Goal: Task Accomplishment & Management: Complete application form

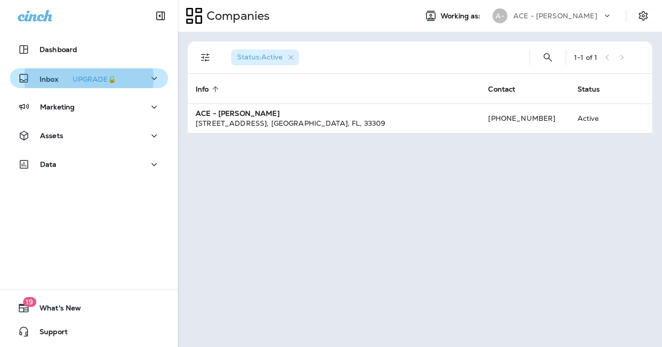
click at [156, 82] on icon "button" at bounding box center [154, 78] width 12 height 12
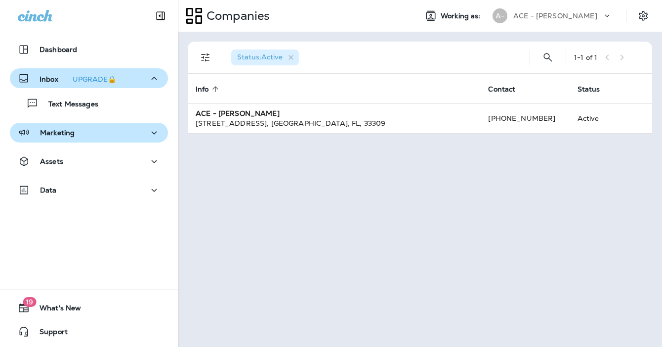
click at [81, 135] on div "Marketing" at bounding box center [89, 133] width 142 height 12
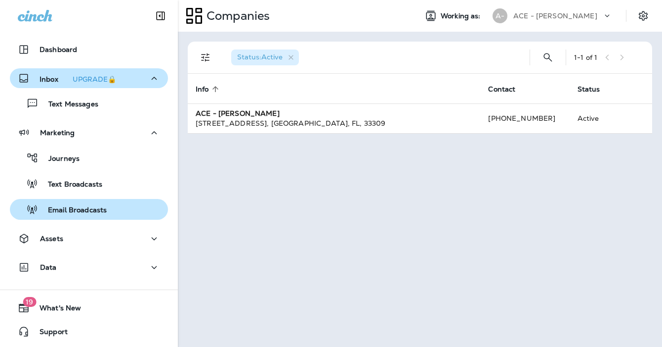
click at [75, 209] on p "Email Broadcasts" at bounding box center [72, 210] width 69 height 9
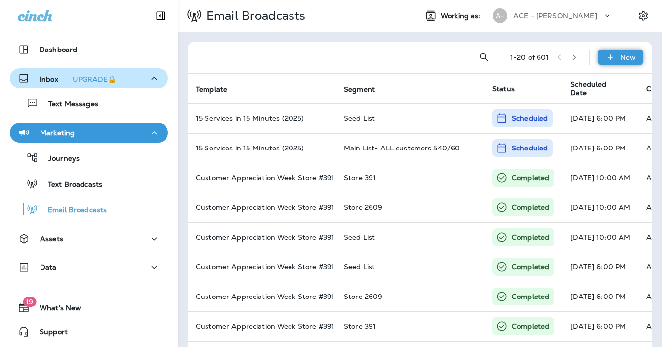
click at [614, 58] on icon at bounding box center [611, 57] width 10 height 10
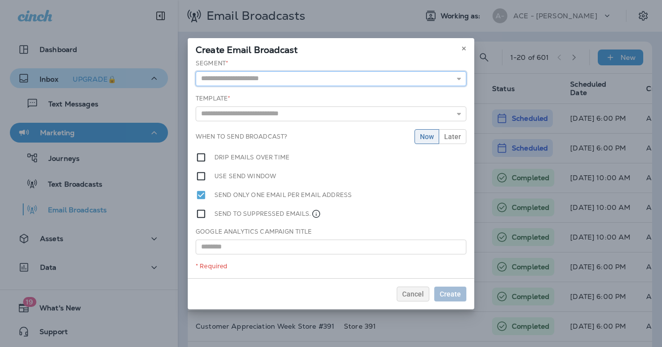
click at [306, 82] on input "text" at bounding box center [331, 78] width 271 height 15
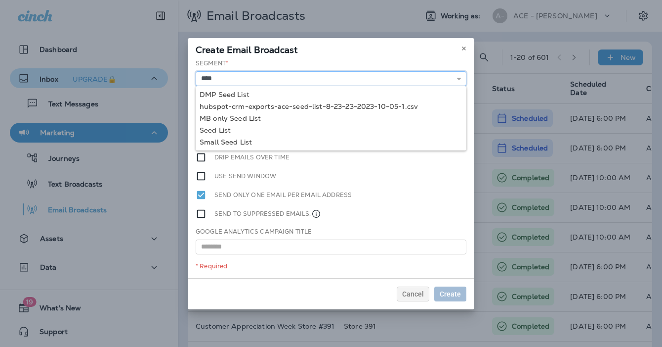
type input "*********"
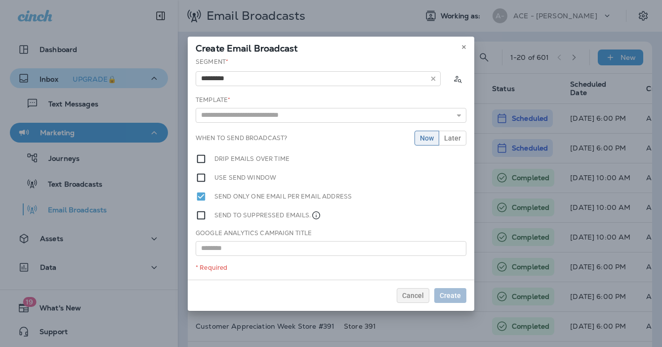
click at [221, 132] on div "Segment * ********* DMP Seed List hubspot-crm-exports-ace-seed-list-8-23-23-202…" at bounding box center [331, 168] width 287 height 222
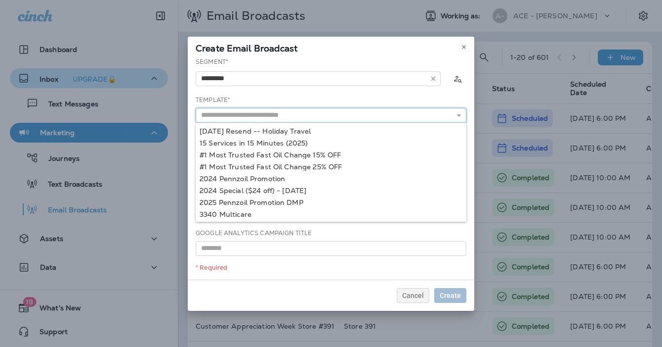
click at [225, 115] on input "text" at bounding box center [331, 115] width 271 height 15
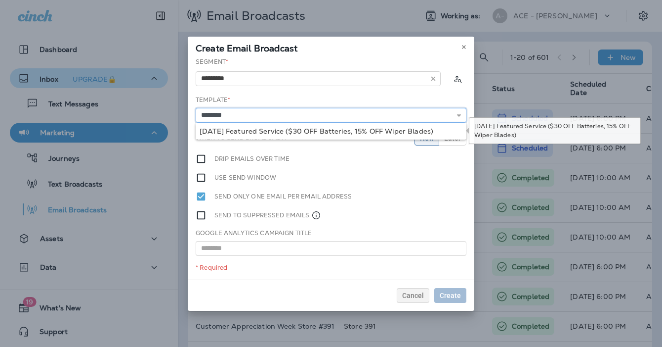
type input "**********"
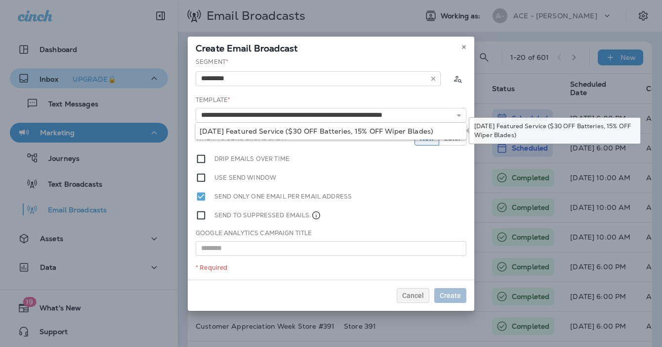
click at [270, 130] on div "**********" at bounding box center [331, 168] width 287 height 222
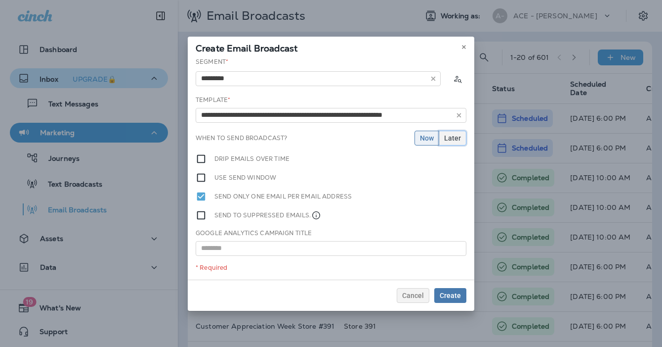
click at [455, 135] on span "Later" at bounding box center [452, 137] width 17 height 7
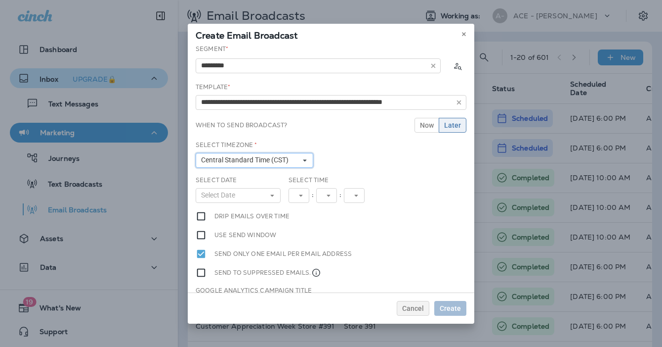
click at [271, 160] on span "Central Standard Time (CST)" at bounding box center [246, 160] width 91 height 8
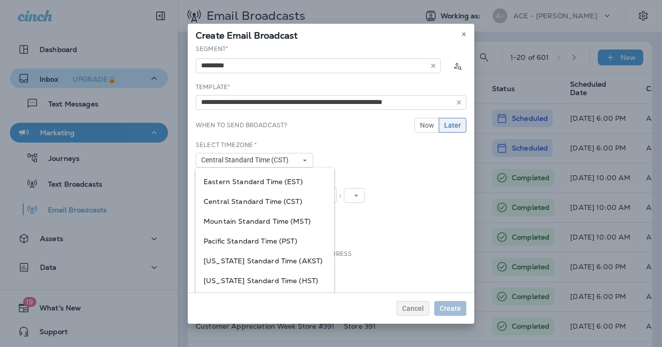
click at [258, 251] on div "[US_STATE] Standard Time (AKST)" at bounding box center [265, 261] width 138 height 20
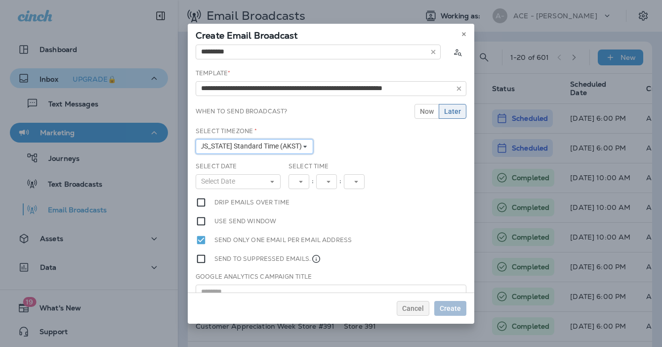
click at [293, 141] on button "[US_STATE] Standard Time (AKST)" at bounding box center [255, 146] width 118 height 15
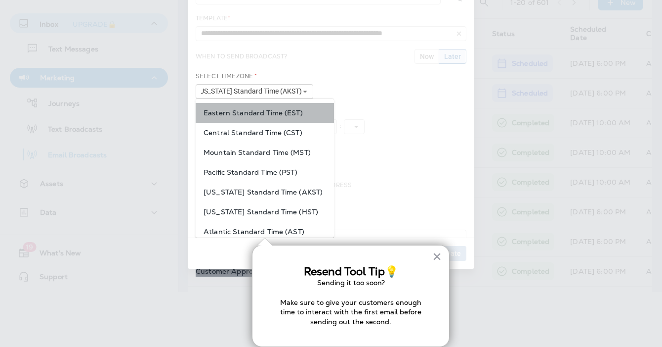
click at [272, 106] on div "Eastern Standard Time (EST)" at bounding box center [265, 113] width 138 height 20
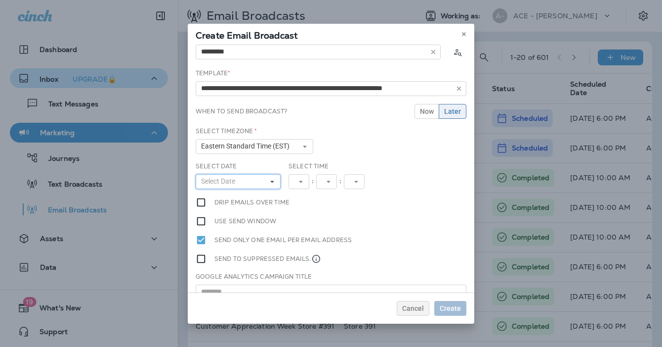
click at [260, 177] on button "Select Date" at bounding box center [238, 181] width 85 height 15
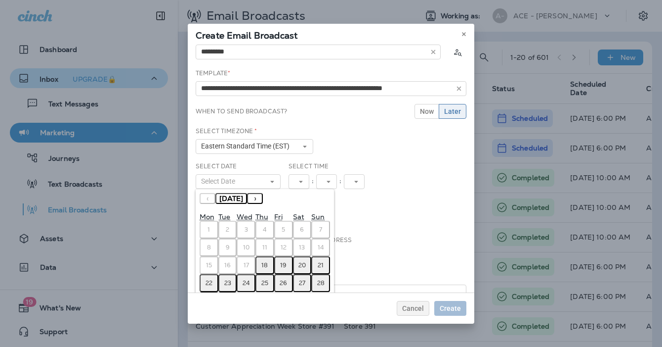
click at [231, 281] on button "23" at bounding box center [228, 283] width 19 height 18
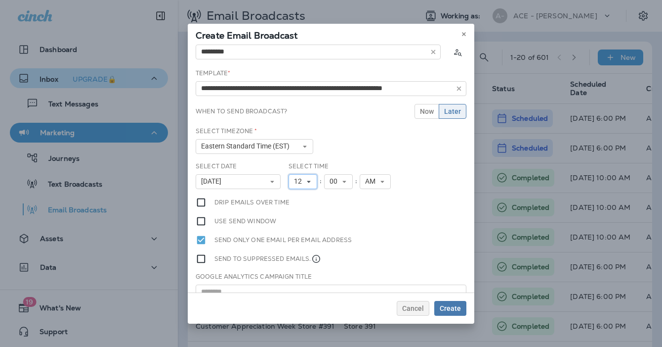
click at [310, 175] on button "12" at bounding box center [303, 181] width 29 height 15
click at [296, 270] on link "7" at bounding box center [303, 269] width 29 height 12
click at [368, 182] on span "AM" at bounding box center [368, 181] width 14 height 8
click at [366, 212] on link "PM" at bounding box center [371, 209] width 31 height 12
click at [453, 307] on span "Create" at bounding box center [450, 308] width 21 height 7
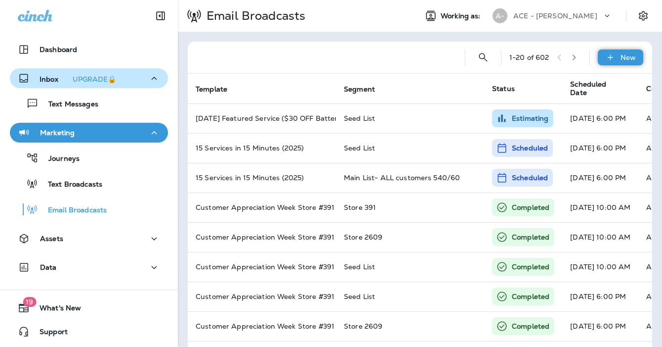
click at [619, 60] on div "New" at bounding box center [620, 57] width 45 height 16
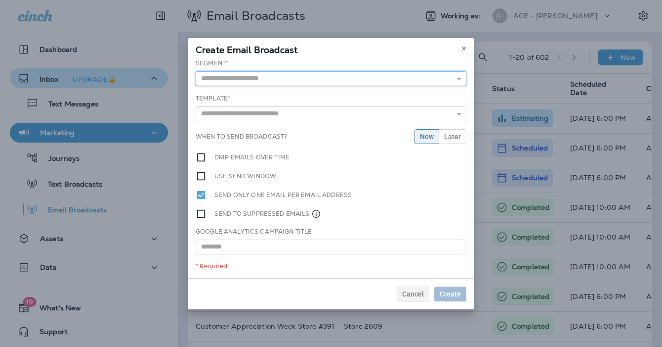
click at [273, 82] on input "text" at bounding box center [331, 78] width 271 height 15
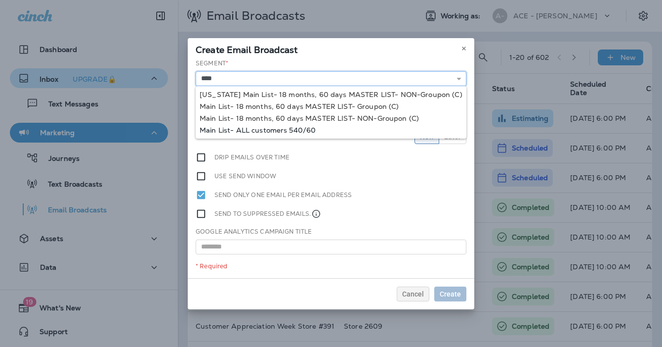
type input "**********"
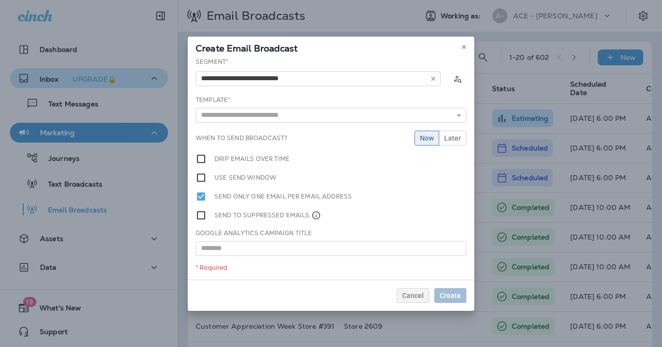
click at [256, 130] on div "**********" at bounding box center [331, 168] width 287 height 222
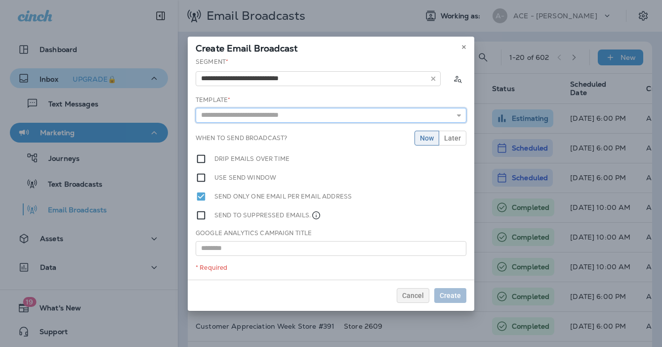
click at [247, 113] on input "text" at bounding box center [331, 115] width 271 height 15
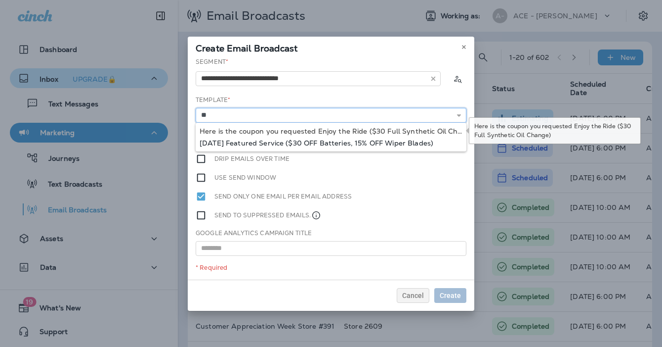
type input "**********"
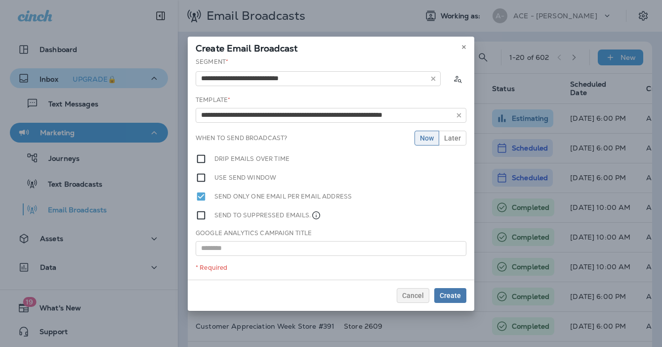
click at [263, 139] on div "**********" at bounding box center [331, 168] width 287 height 222
click at [452, 142] on button "Later" at bounding box center [453, 138] width 28 height 15
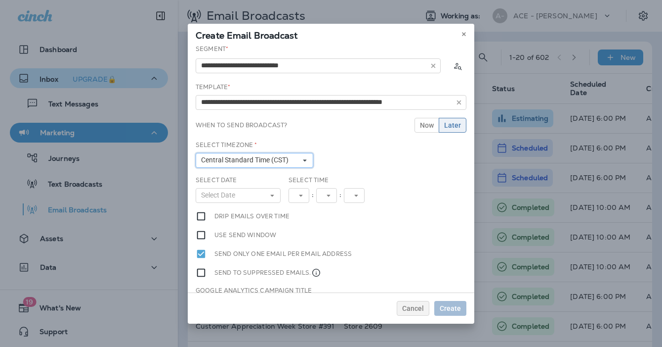
click at [227, 162] on span "Central Standard Time (CST)" at bounding box center [246, 160] width 91 height 8
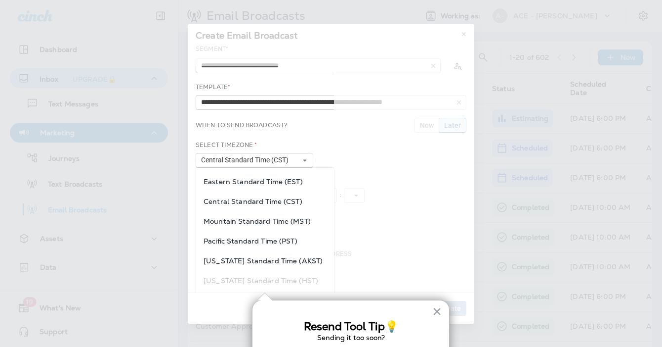
scroll to position [55, 0]
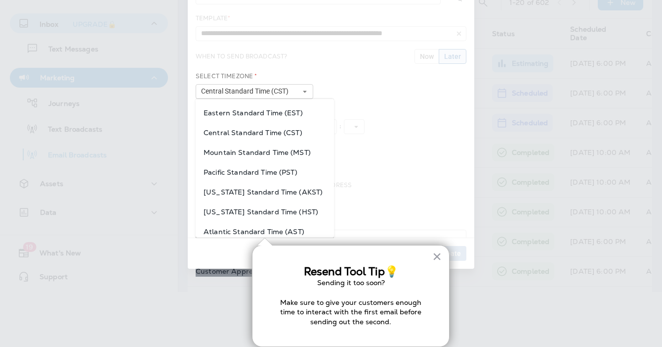
click at [259, 114] on span "Eastern Standard Time (EST)" at bounding box center [265, 113] width 123 height 8
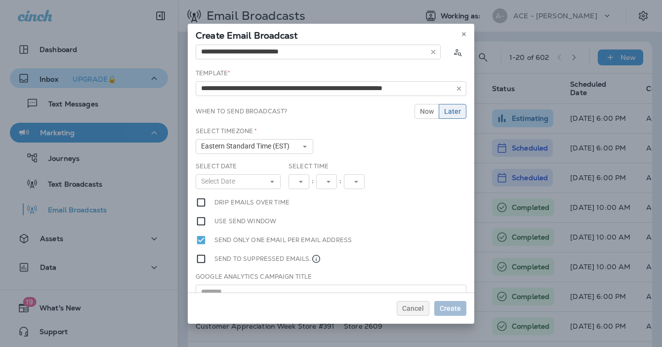
scroll to position [0, 0]
click at [260, 180] on button "Select Date" at bounding box center [238, 181] width 85 height 15
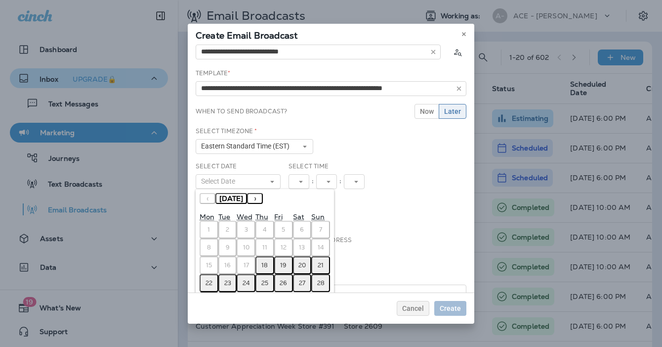
click at [225, 282] on abbr "23" at bounding box center [227, 283] width 7 height 8
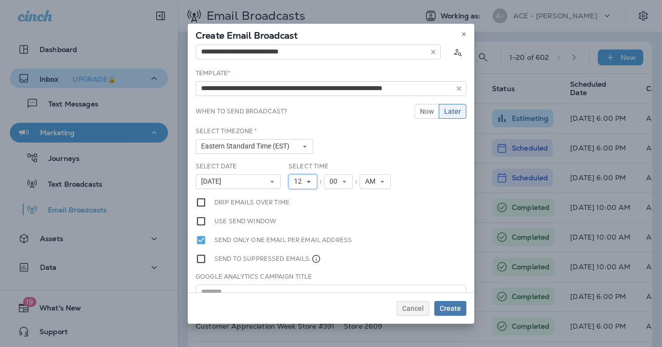
click at [306, 181] on icon at bounding box center [309, 181] width 6 height 6
click at [301, 270] on link "7" at bounding box center [303, 269] width 29 height 12
click at [373, 185] on span "AM" at bounding box center [368, 181] width 14 height 8
click at [373, 208] on link "PM" at bounding box center [371, 209] width 31 height 12
click at [456, 308] on span "Create" at bounding box center [450, 308] width 21 height 7
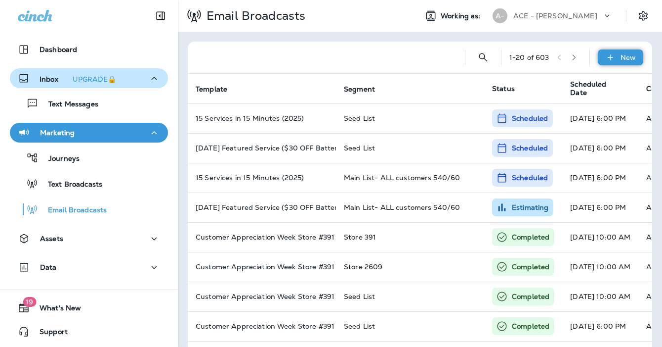
click at [620, 56] on div "New" at bounding box center [620, 57] width 45 height 16
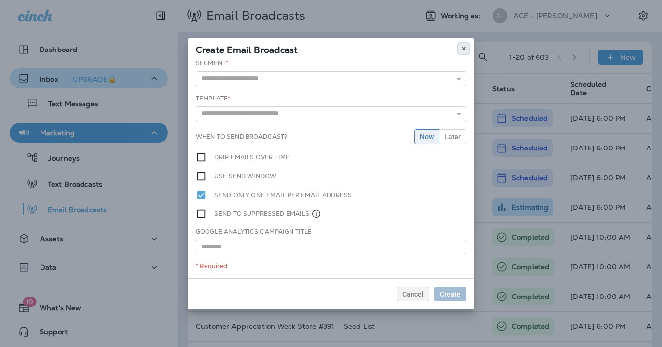
click at [463, 50] on icon at bounding box center [464, 48] width 6 height 6
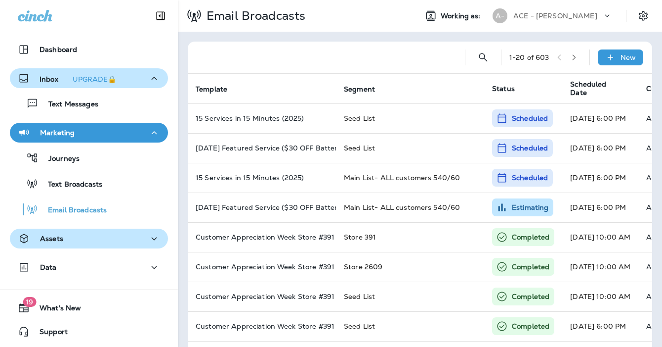
click at [126, 240] on div "Assets" at bounding box center [89, 238] width 142 height 12
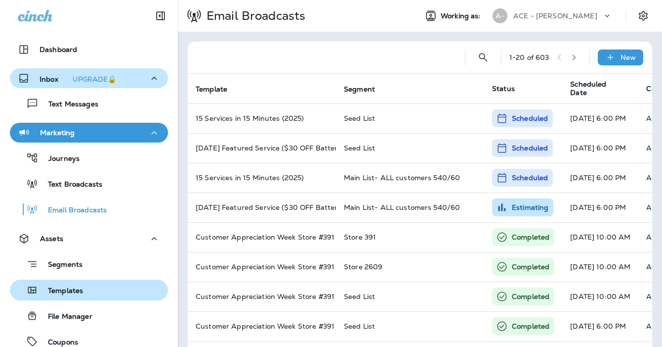
click at [76, 289] on p "Templates" at bounding box center [60, 290] width 45 height 9
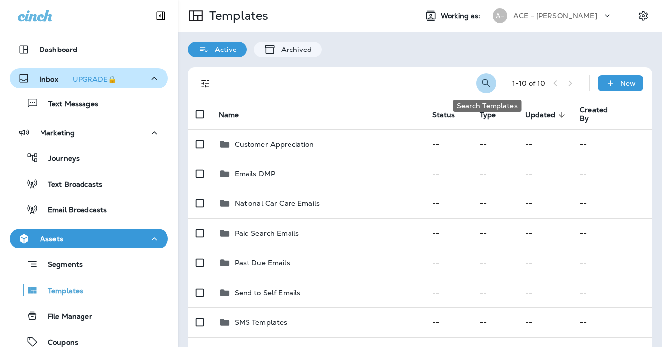
click at [489, 78] on icon "Search Templates" at bounding box center [487, 83] width 12 height 12
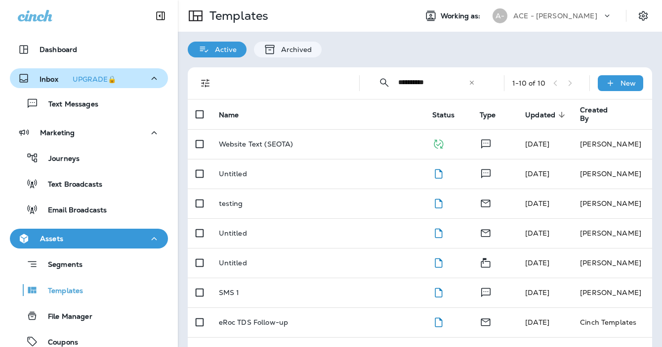
type input "**********"
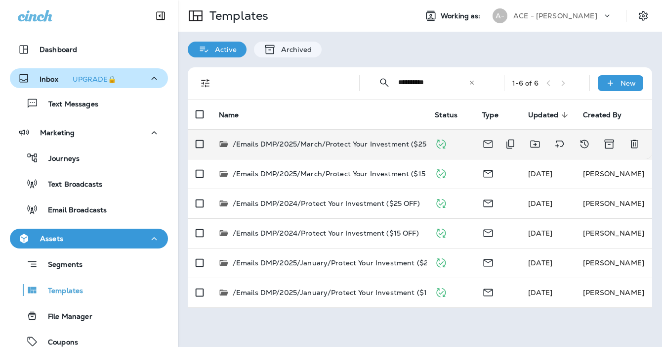
click at [386, 137] on td "/Emails DMP/2025/March/Protect Your Investment ($25 OFF) [DATE]" at bounding box center [319, 144] width 217 height 30
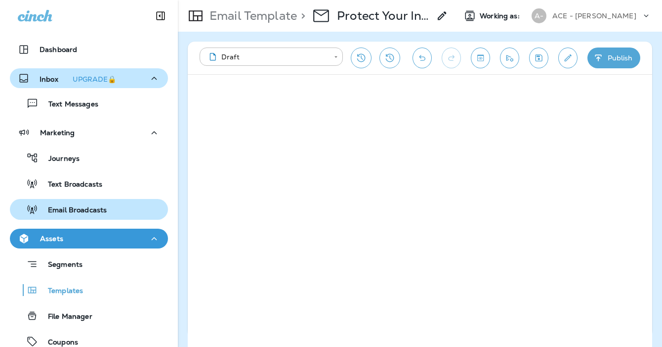
click at [92, 204] on div "Email Broadcasts" at bounding box center [60, 209] width 93 height 15
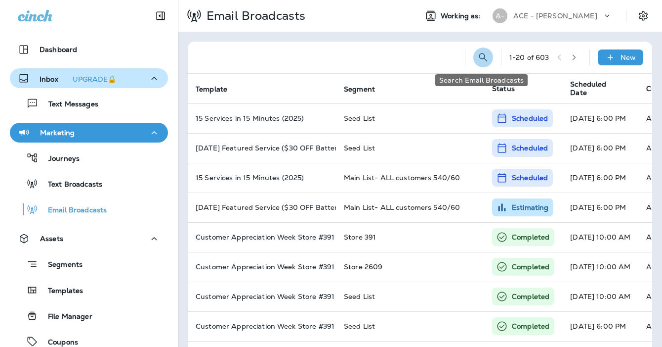
click at [483, 54] on icon "Search Email Broadcasts" at bounding box center [484, 57] width 12 height 12
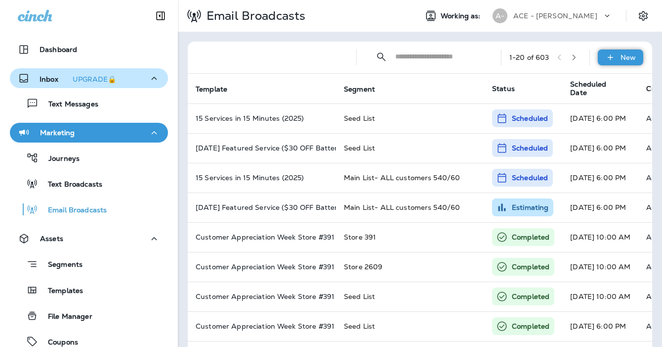
click at [609, 60] on icon at bounding box center [611, 57] width 10 height 10
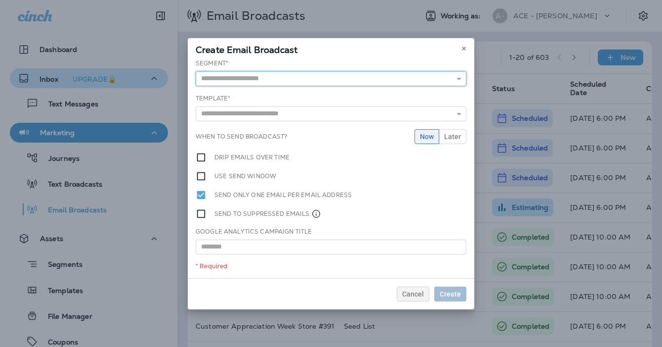
click at [351, 79] on input "text" at bounding box center [331, 78] width 271 height 15
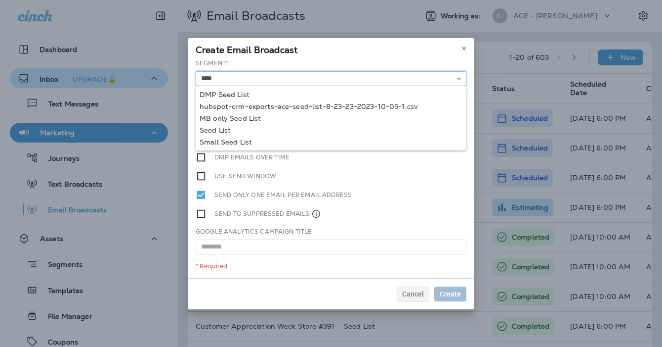
type input "*********"
click at [230, 127] on div "Segment * ********* DMP Seed List hubspot-crm-exports-ace-seed-list-8-23-23-202…" at bounding box center [331, 168] width 287 height 219
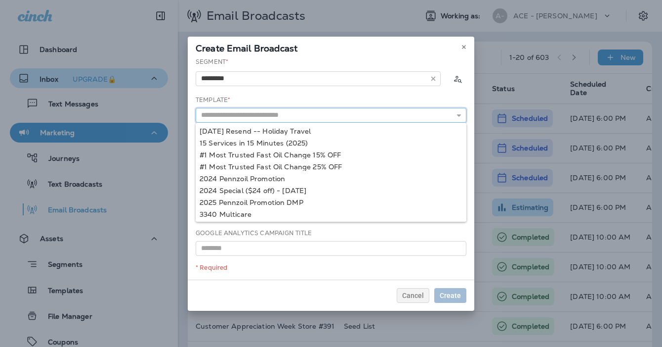
click at [236, 120] on input "text" at bounding box center [331, 115] width 271 height 15
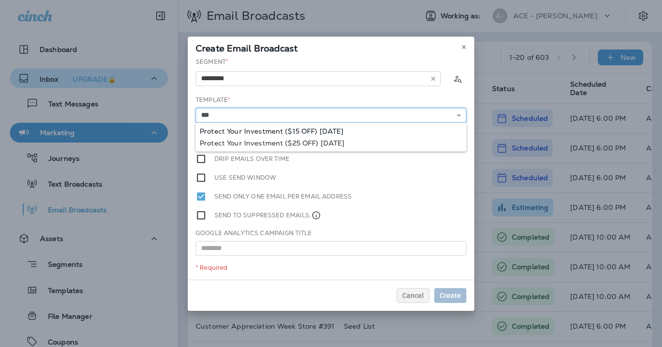
type input "**********"
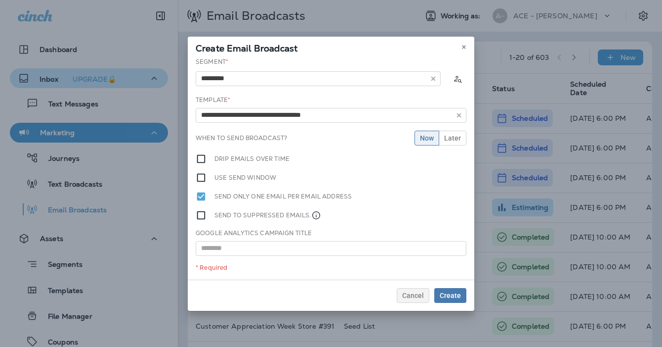
click at [257, 128] on div "**********" at bounding box center [331, 168] width 287 height 222
click at [458, 134] on span "Later" at bounding box center [452, 137] width 17 height 7
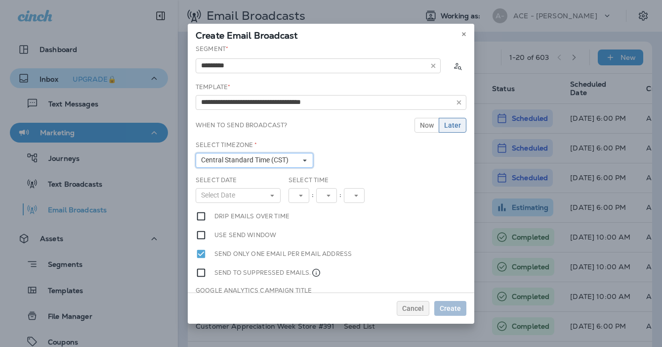
click at [288, 157] on span "Central Standard Time (CST)" at bounding box center [246, 160] width 91 height 8
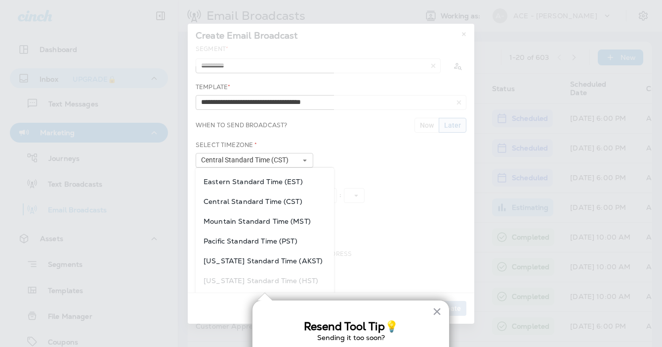
scroll to position [14, 0]
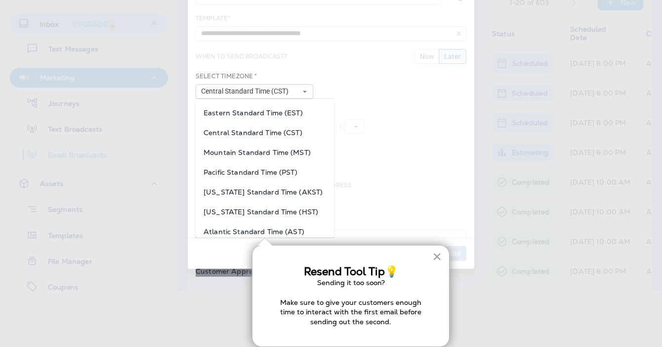
click at [272, 109] on span "Eastern Standard Time (EST)" at bounding box center [265, 113] width 123 height 8
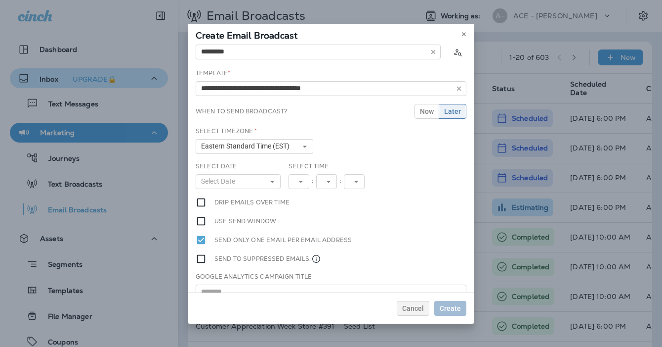
scroll to position [0, 0]
click at [267, 181] on button "Select Date" at bounding box center [238, 181] width 85 height 15
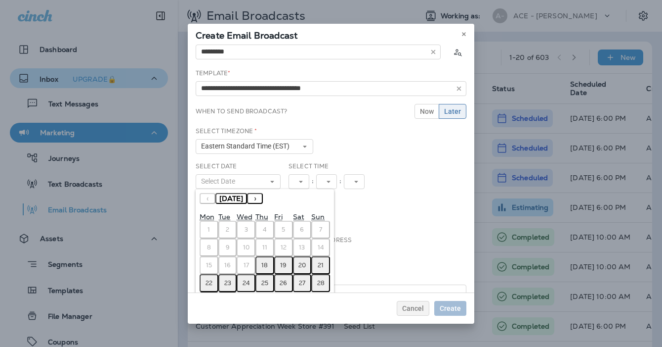
click at [266, 283] on abbr "25" at bounding box center [265, 283] width 7 height 8
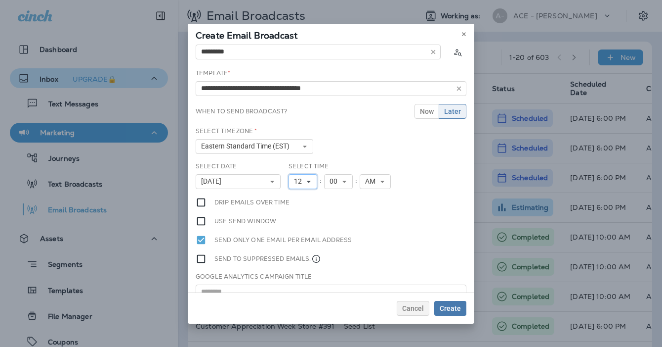
click at [305, 181] on span "12" at bounding box center [300, 181] width 12 height 8
click at [307, 263] on link "7" at bounding box center [303, 269] width 29 height 12
click at [372, 178] on span "AM" at bounding box center [368, 181] width 14 height 8
click at [368, 204] on link "PM" at bounding box center [371, 209] width 31 height 12
click at [455, 309] on span "Create" at bounding box center [450, 308] width 21 height 7
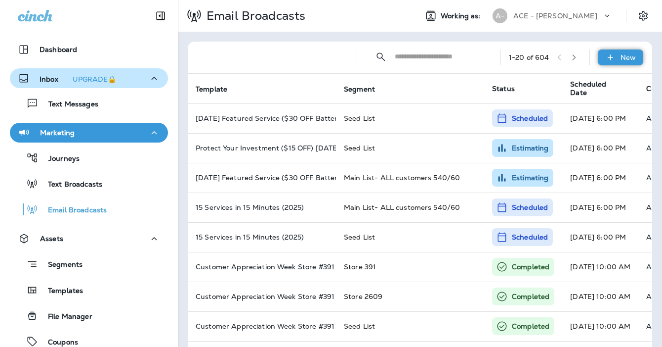
click at [612, 55] on icon at bounding box center [611, 57] width 10 height 10
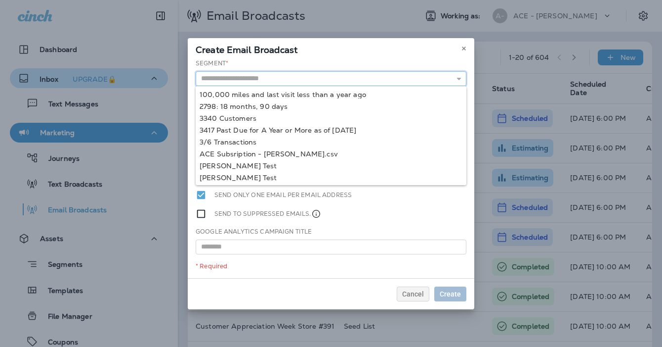
click at [245, 79] on input "text" at bounding box center [331, 78] width 271 height 15
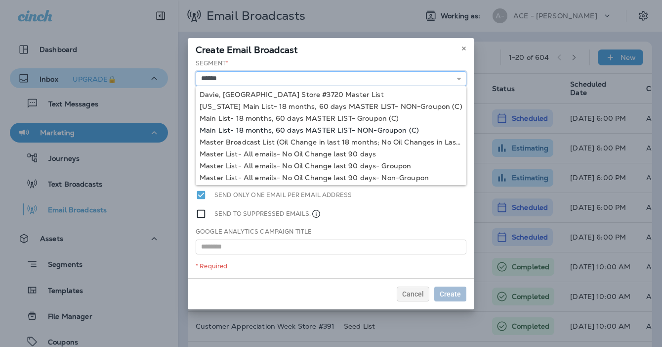
type input "**********"
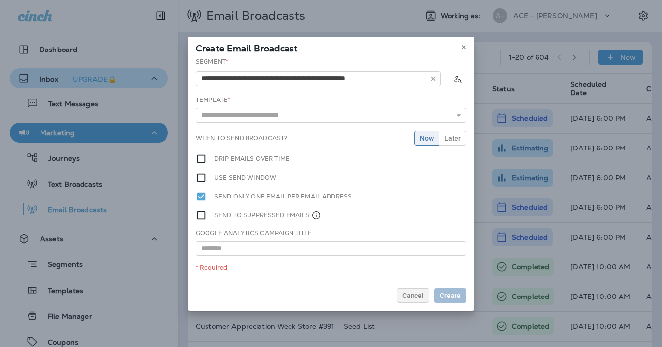
click at [252, 130] on div "**********" at bounding box center [331, 168] width 287 height 222
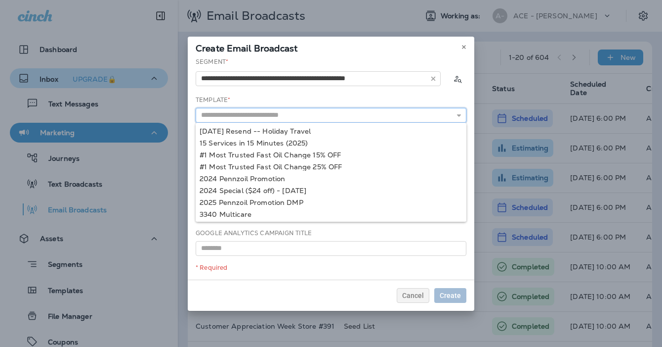
click at [248, 114] on input "text" at bounding box center [331, 115] width 271 height 15
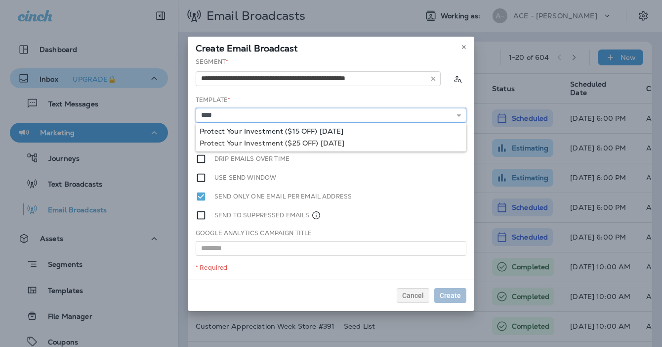
type input "**********"
click at [307, 128] on div "**********" at bounding box center [331, 168] width 287 height 222
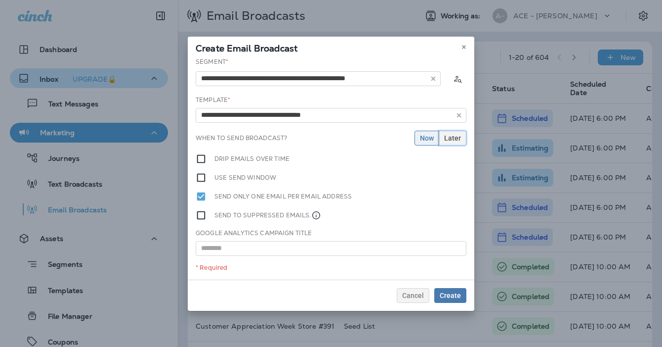
click at [449, 132] on button "Later" at bounding box center [453, 138] width 28 height 15
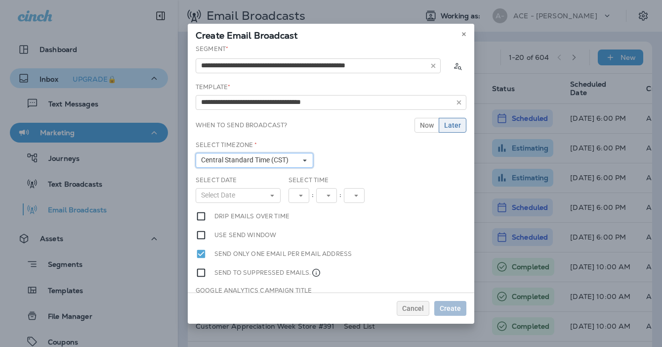
click at [275, 162] on span "Central Standard Time (CST)" at bounding box center [246, 160] width 91 height 8
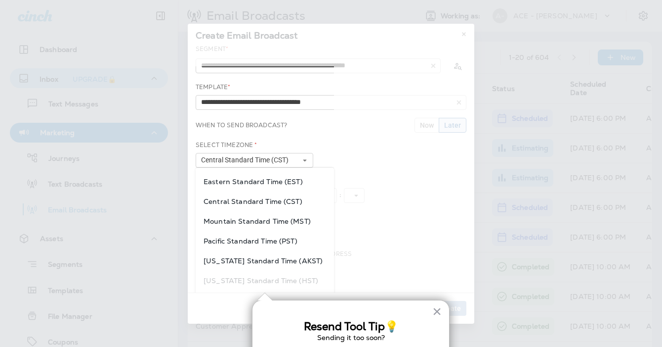
scroll to position [14, 0]
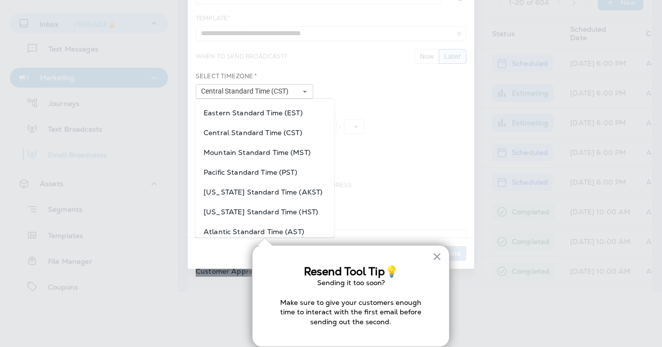
click at [275, 109] on span "Eastern Standard Time (EST)" at bounding box center [265, 113] width 123 height 8
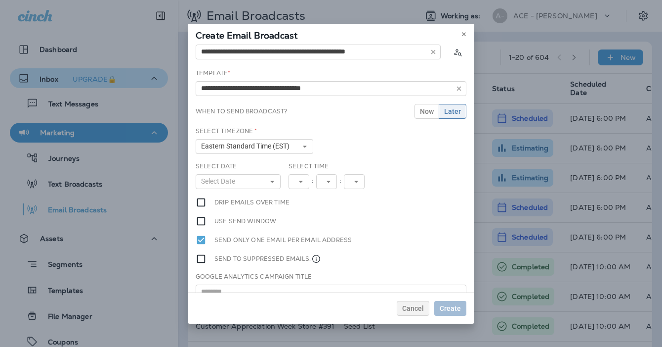
scroll to position [0, 0]
click at [261, 182] on button "Select Date" at bounding box center [238, 181] width 85 height 15
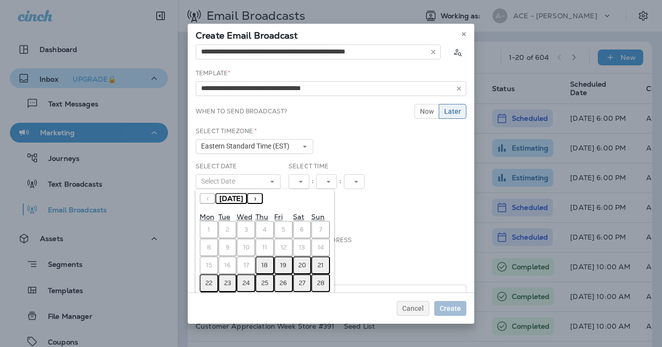
click at [262, 282] on abbr "25" at bounding box center [265, 283] width 7 height 8
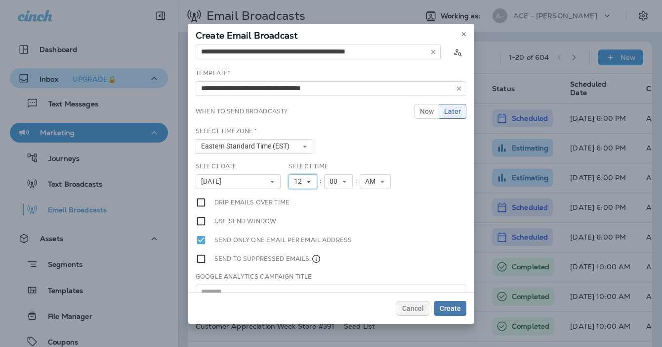
click at [302, 182] on span "12" at bounding box center [300, 181] width 12 height 8
click at [300, 268] on link "7" at bounding box center [303, 269] width 29 height 12
click at [372, 180] on span "AM" at bounding box center [368, 181] width 14 height 8
click at [370, 212] on link "PM" at bounding box center [371, 209] width 31 height 12
click at [457, 307] on span "Create" at bounding box center [450, 308] width 21 height 7
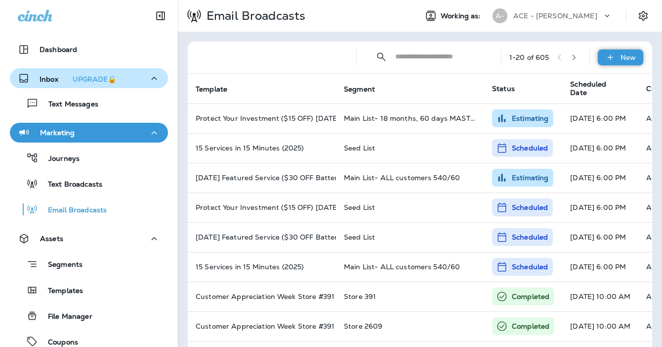
click at [616, 59] on div "New" at bounding box center [620, 57] width 45 height 16
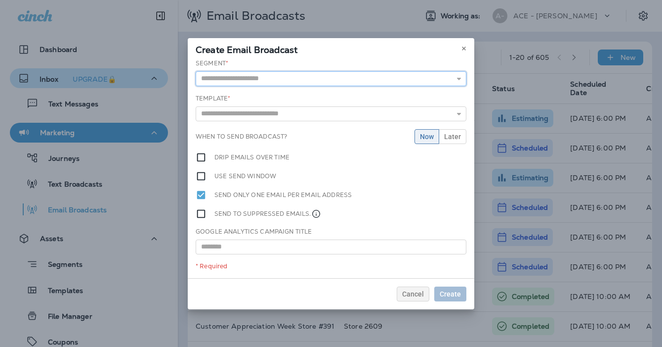
click at [352, 76] on input "text" at bounding box center [331, 78] width 271 height 15
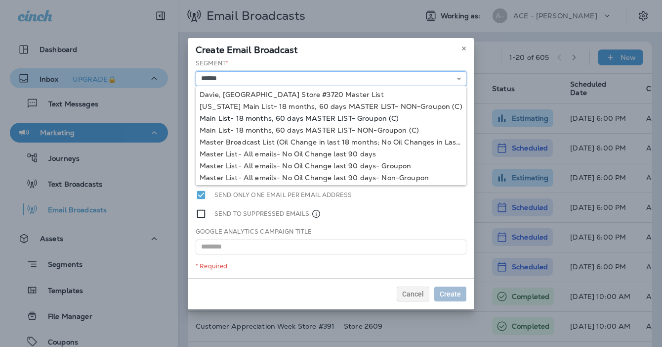
type input "**********"
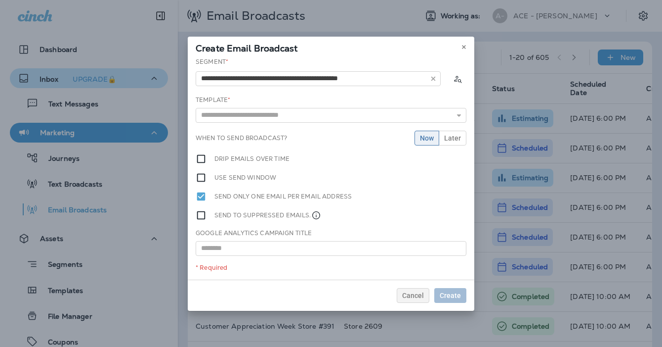
click at [324, 115] on div "**********" at bounding box center [331, 168] width 287 height 222
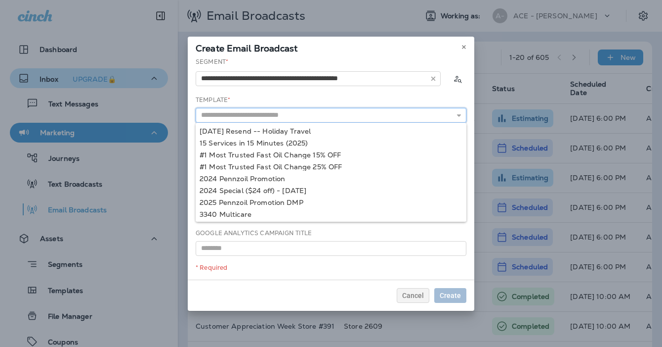
click at [336, 115] on input "text" at bounding box center [331, 115] width 271 height 15
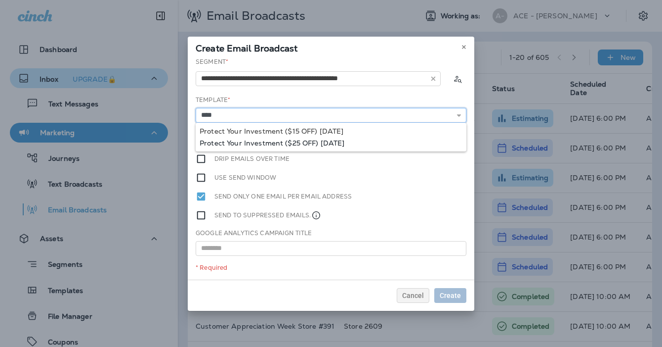
type input "**********"
click at [318, 142] on div "**********" at bounding box center [331, 168] width 287 height 222
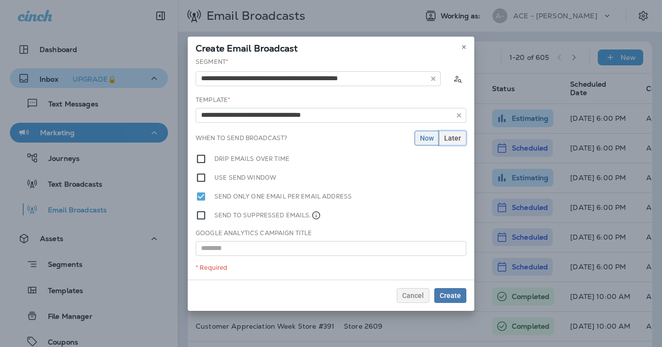
click at [460, 134] on span "Later" at bounding box center [452, 137] width 17 height 7
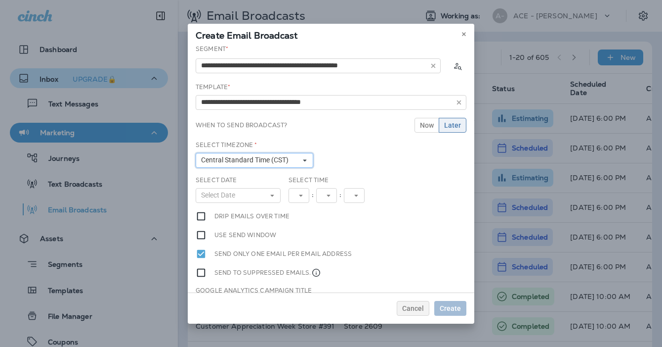
click at [274, 161] on span "Central Standard Time (CST)" at bounding box center [246, 160] width 91 height 8
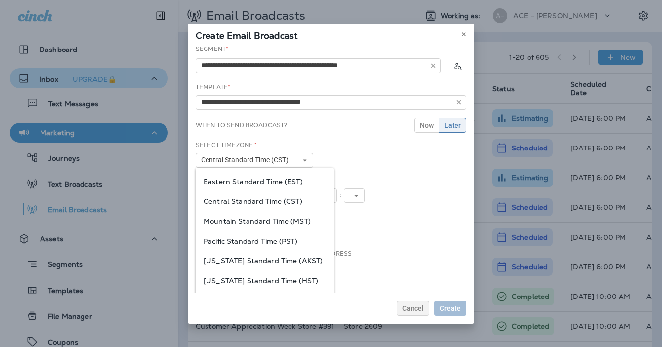
scroll to position [55, 0]
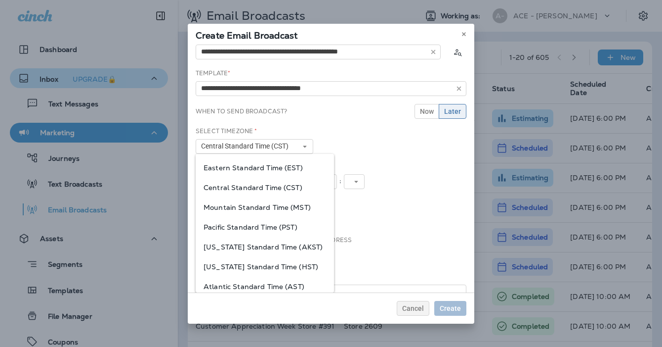
click at [256, 217] on div "Pacific Standard Time (PST)" at bounding box center [265, 227] width 138 height 20
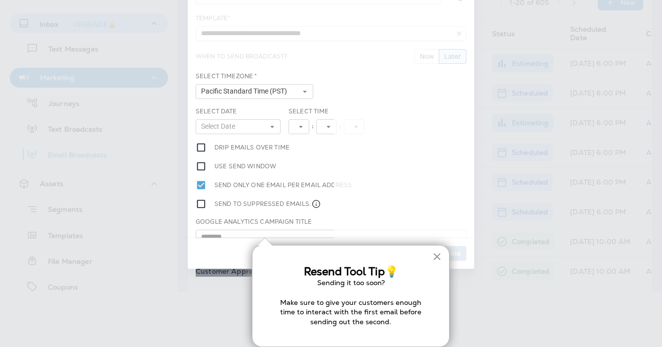
scroll to position [0, 0]
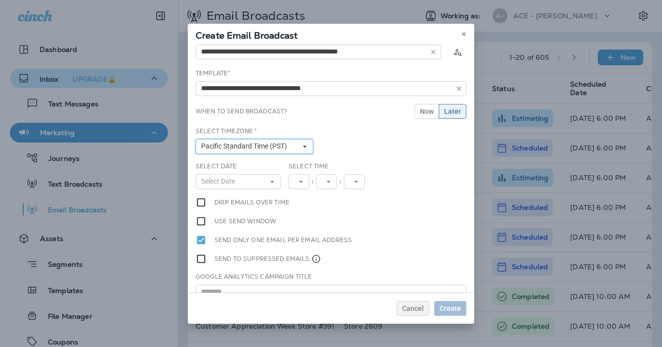
click at [295, 140] on button "Pacific Standard Time (PST)" at bounding box center [255, 146] width 118 height 15
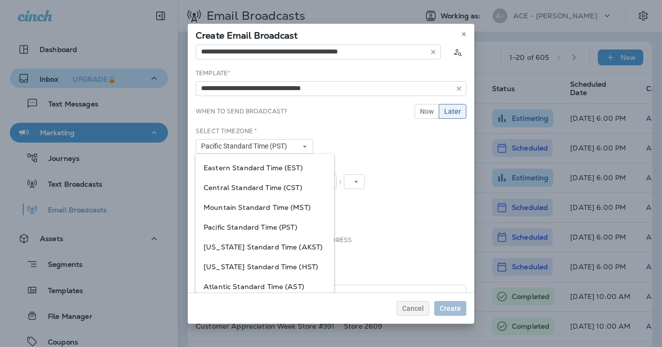
scroll to position [55, 0]
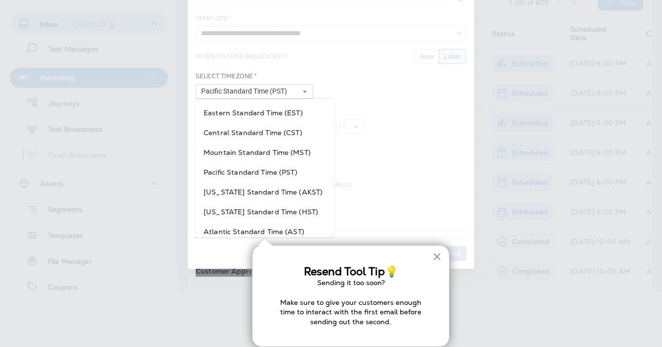
click at [260, 117] on div "Eastern Standard Time (EST)" at bounding box center [265, 113] width 138 height 20
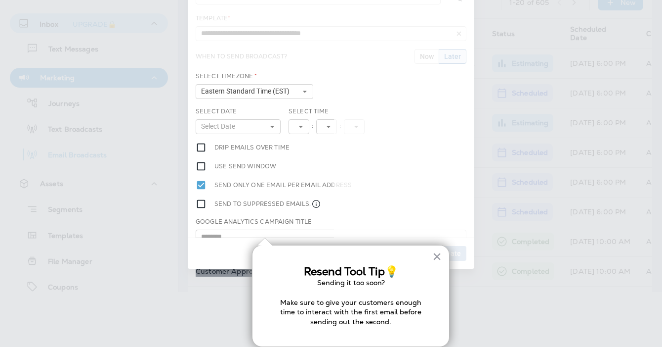
scroll to position [0, 0]
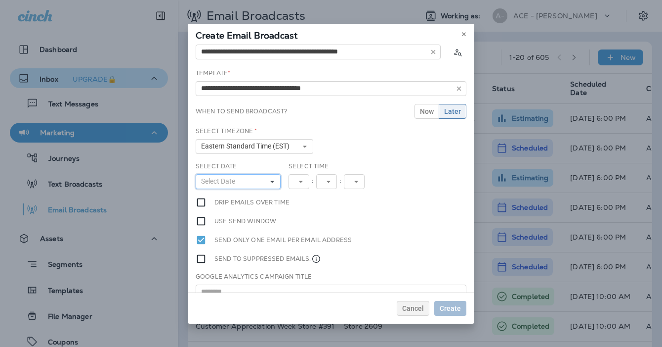
click at [265, 180] on button "Select Date" at bounding box center [238, 181] width 85 height 15
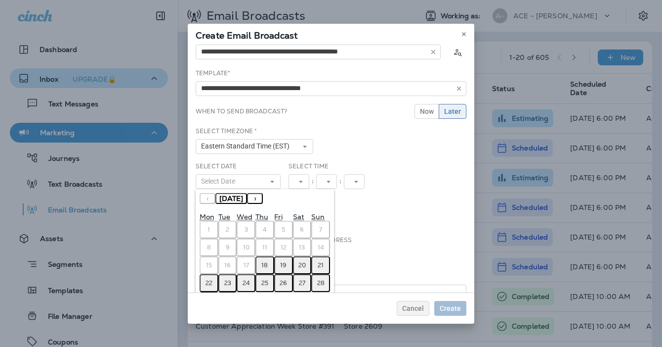
click at [267, 283] on abbr "25" at bounding box center [265, 283] width 7 height 8
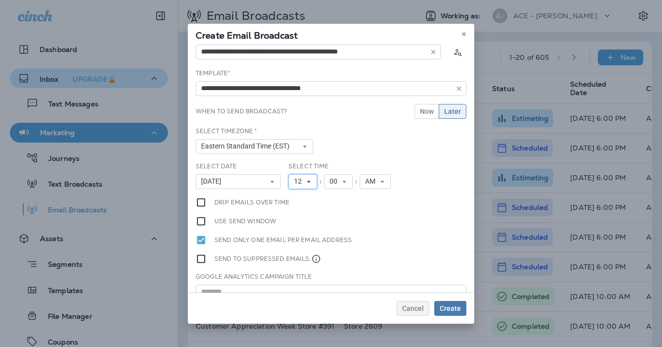
click at [308, 182] on use at bounding box center [308, 181] width 3 height 2
click at [299, 269] on link "7" at bounding box center [303, 269] width 29 height 12
click at [374, 183] on span "AM" at bounding box center [368, 181] width 14 height 8
click at [374, 208] on link "PM" at bounding box center [371, 209] width 31 height 12
click at [458, 309] on span "Create" at bounding box center [450, 308] width 21 height 7
